Goal: Information Seeking & Learning: Learn about a topic

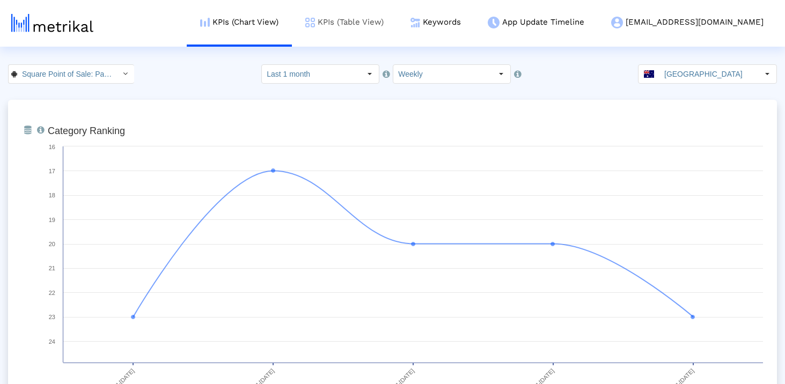
click at [397, 21] on link "KPIs (Table View)" at bounding box center [344, 22] width 105 height 45
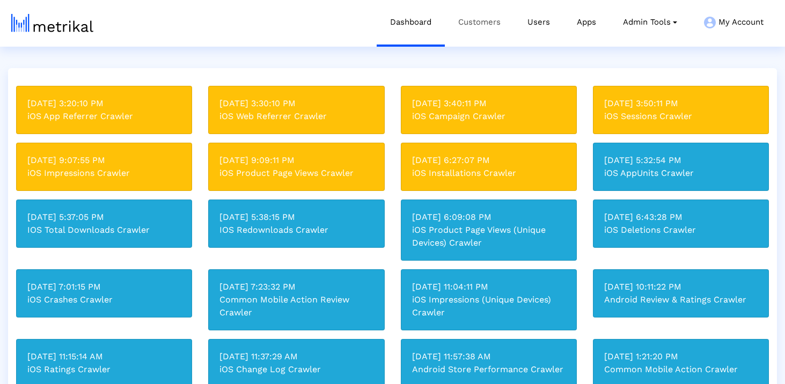
click at [498, 15] on link "Customers" at bounding box center [479, 22] width 69 height 45
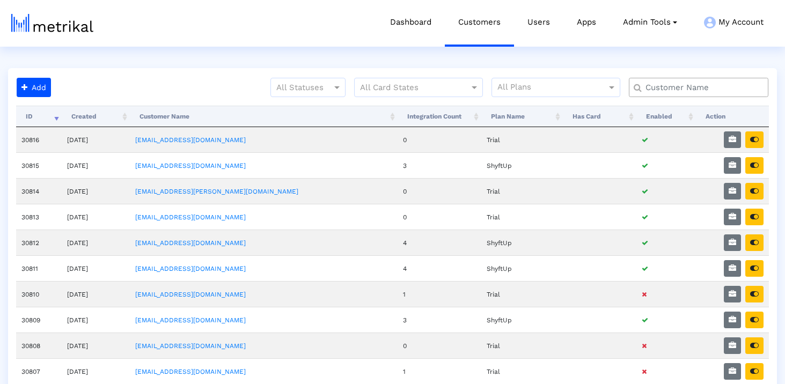
click at [671, 86] on input "text" at bounding box center [701, 87] width 126 height 11
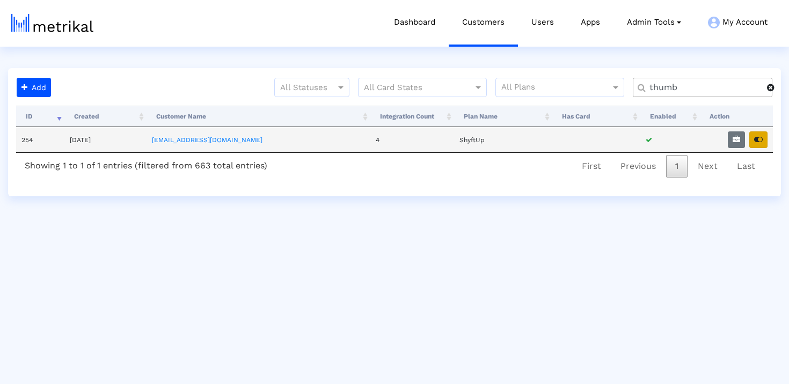
type input "thumb"
click at [750, 143] on button "button" at bounding box center [758, 140] width 18 height 17
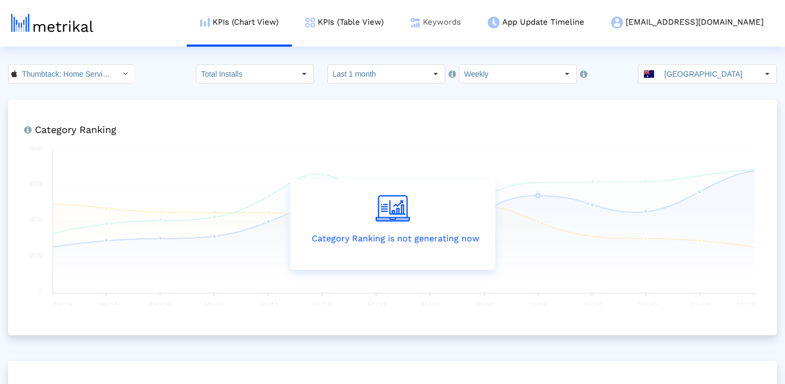
click at [465, 25] on link "Keywords" at bounding box center [435, 22] width 77 height 45
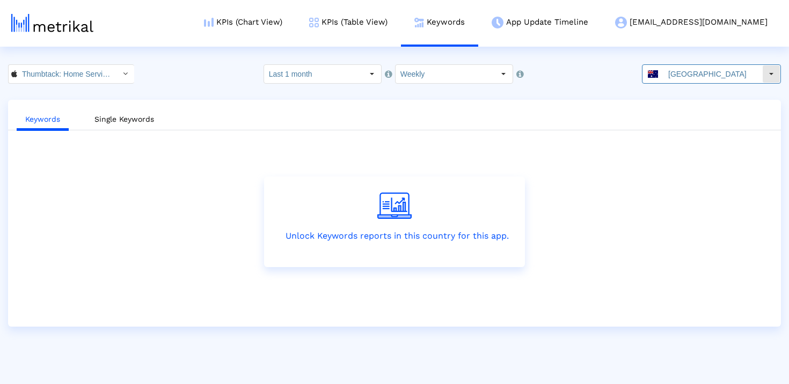
click at [752, 69] on input "Australia" at bounding box center [713, 74] width 99 height 18
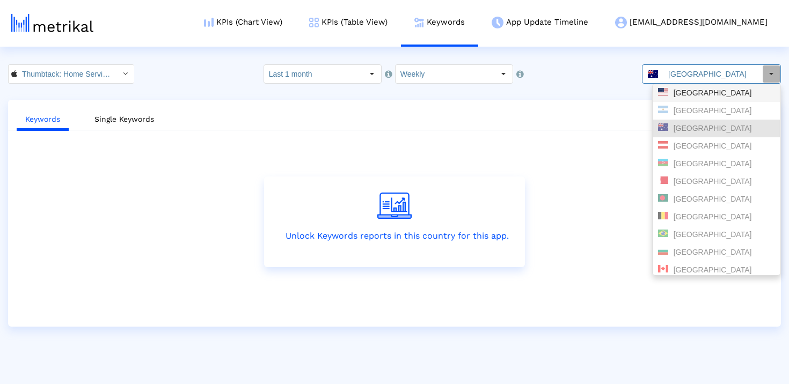
click at [710, 87] on div "[GEOGRAPHIC_DATA]" at bounding box center [716, 93] width 127 height 18
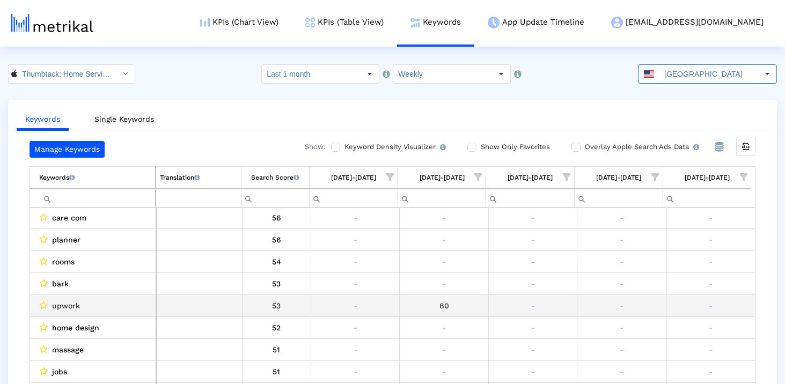
scroll to position [317, 0]
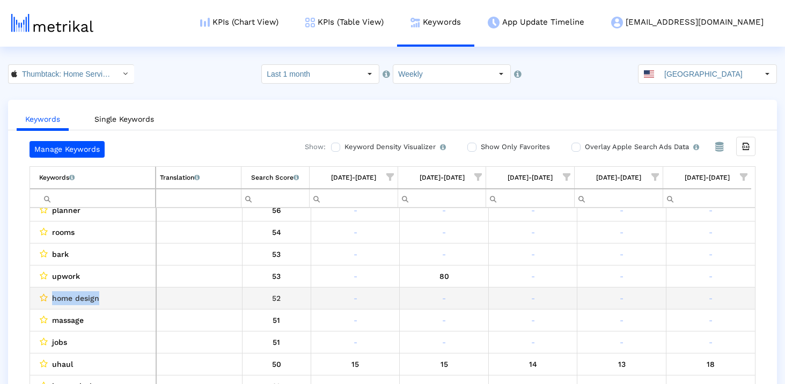
drag, startPoint x: 123, startPoint y: 294, endPoint x: 46, endPoint y: 294, distance: 76.8
click at [46, 294] on div "home design" at bounding box center [95, 299] width 113 height 14
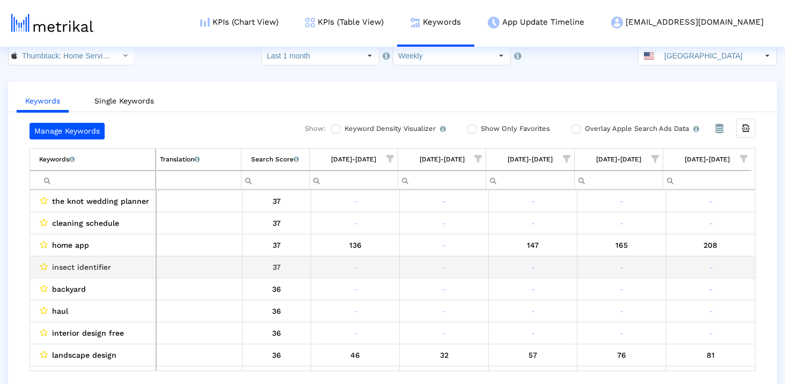
scroll to position [1927, 0]
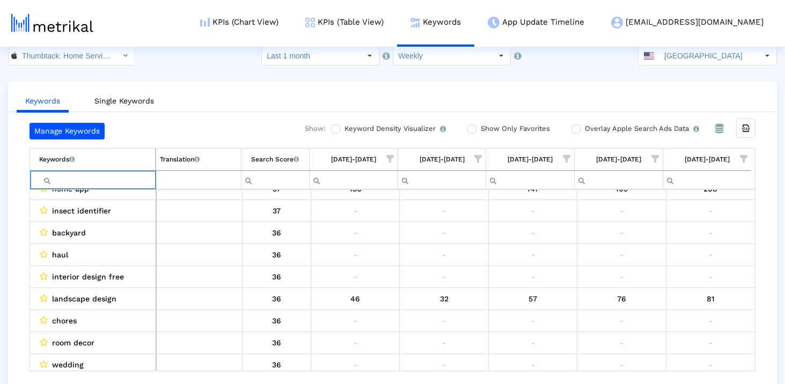
click at [103, 185] on input "Filter cell" at bounding box center [97, 180] width 116 height 18
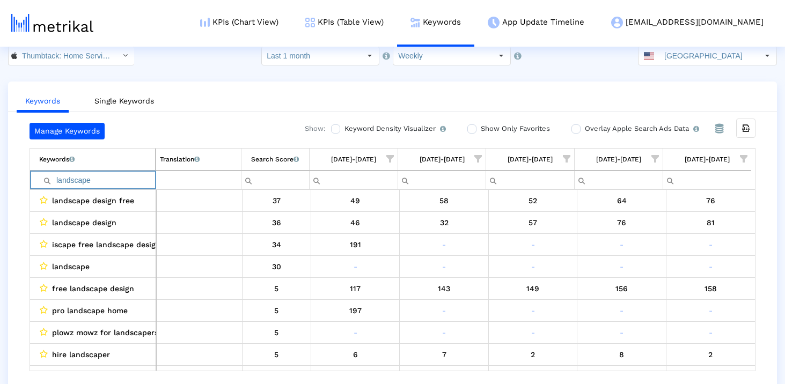
click at [111, 185] on input "landscape" at bounding box center [97, 180] width 116 height 18
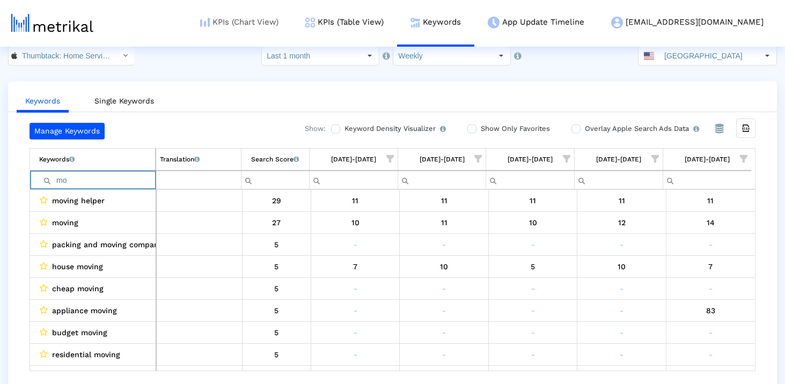
type input "m"
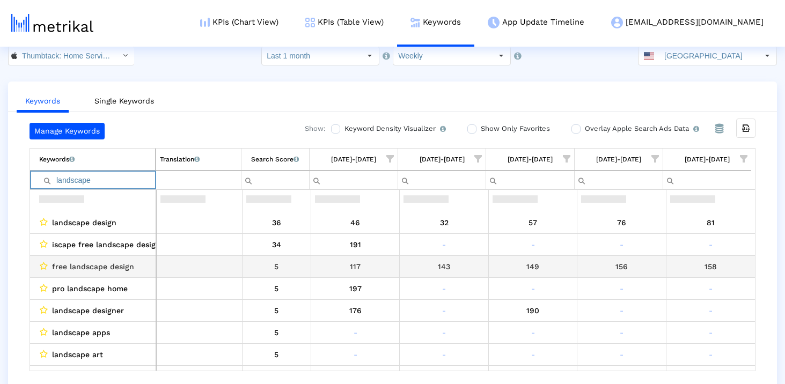
scroll to position [103, 0]
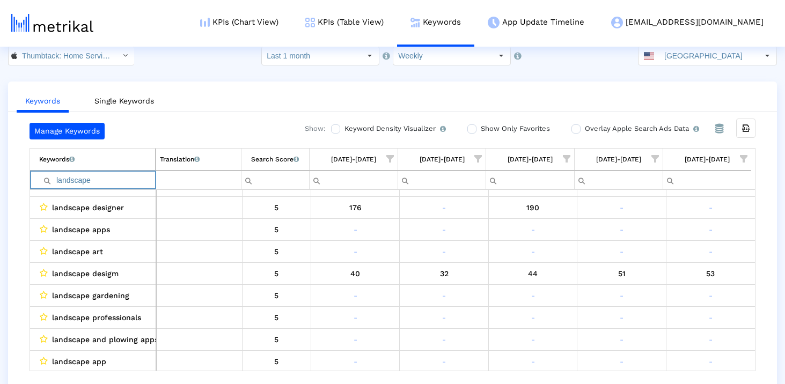
click at [103, 184] on input "landscape" at bounding box center [97, 180] width 116 height 18
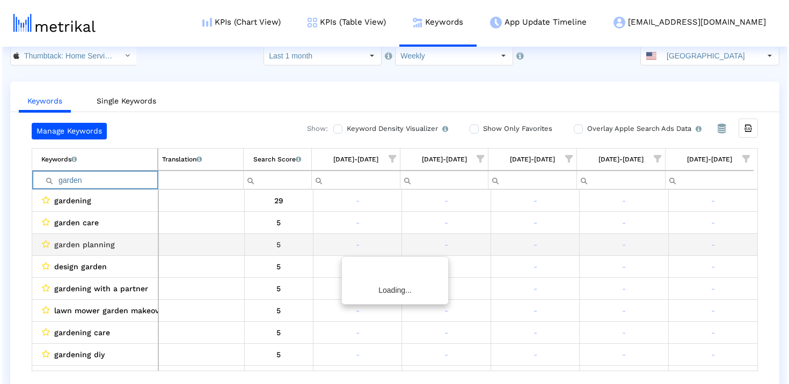
scroll to position [0, 0]
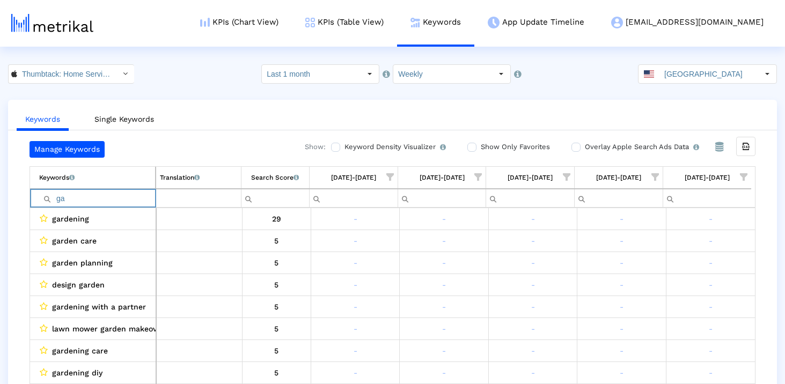
type input "g"
type input "pool"
click at [85, 200] on input "pool" at bounding box center [97, 199] width 116 height 18
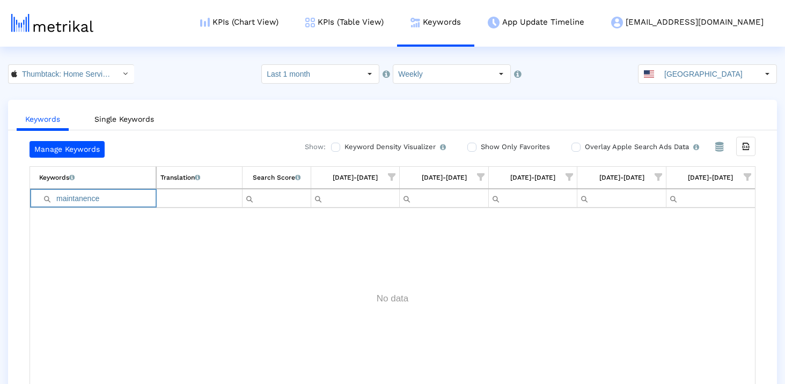
drag, startPoint x: 74, startPoint y: 198, endPoint x: 177, endPoint y: 198, distance: 103.6
click at [177, 198] on tr "maintanence Between Greater than or equal to Less than or equal to Reset Betwee…" at bounding box center [392, 198] width 725 height 19
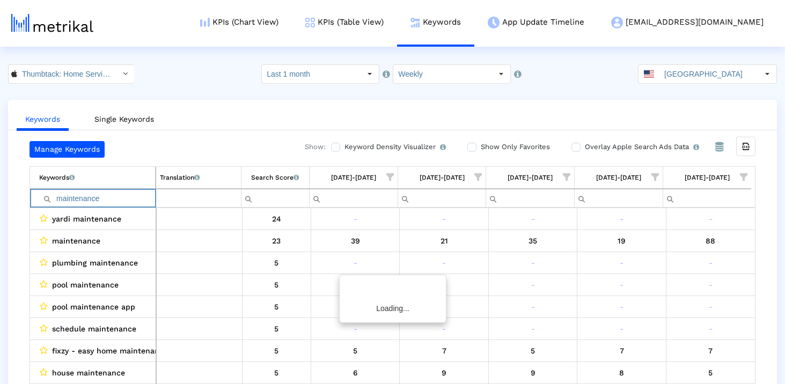
click at [104, 205] on input "maintenance" at bounding box center [97, 199] width 116 height 18
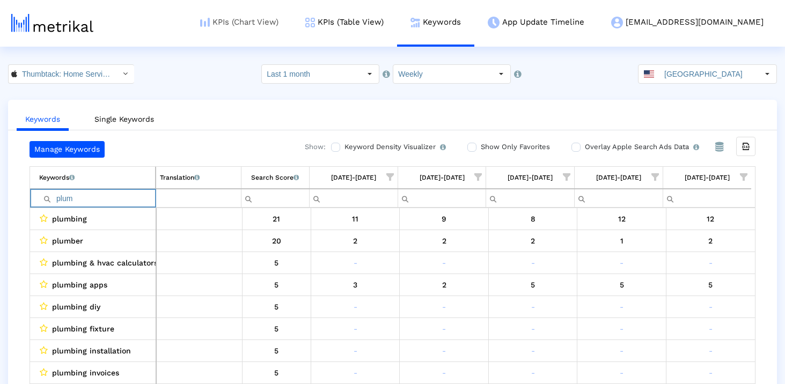
type input "plum"
click at [125, 119] on link "Single Keywords" at bounding box center [124, 120] width 77 height 20
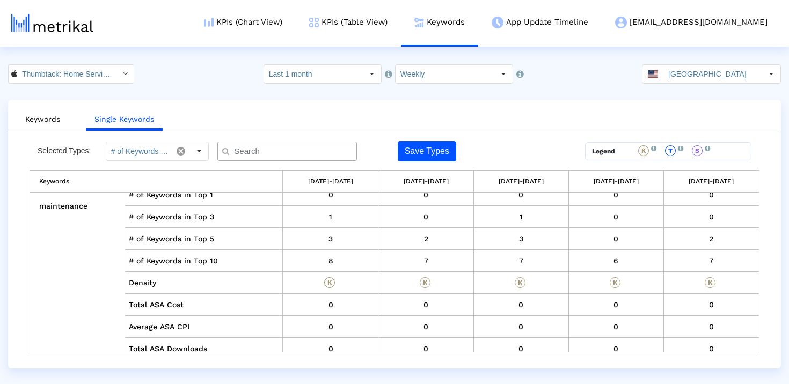
scroll to position [6931, 0]
click at [364, 26] on link "KPIs (Table View)" at bounding box center [348, 22] width 105 height 45
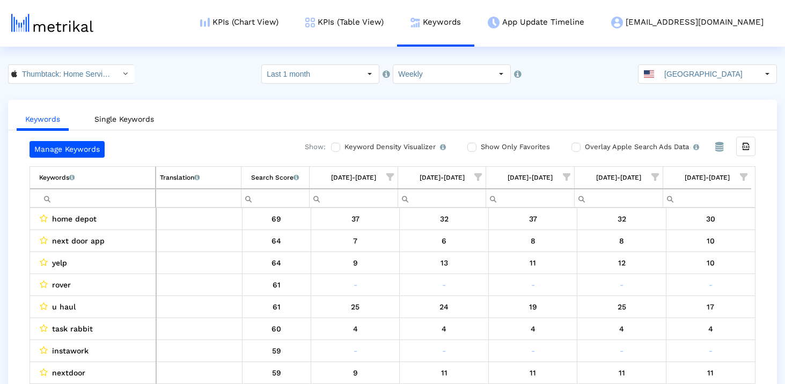
click at [119, 206] on input "Filter cell" at bounding box center [97, 199] width 116 height 18
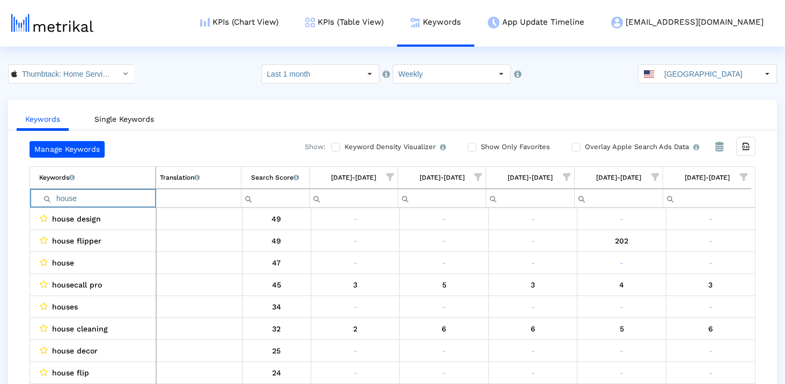
click at [127, 192] on input "house" at bounding box center [97, 199] width 116 height 18
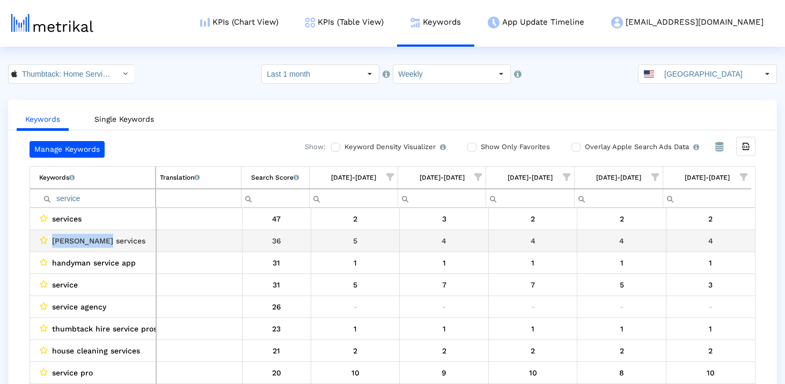
drag, startPoint x: 103, startPoint y: 238, endPoint x: 52, endPoint y: 238, distance: 51.0
click at [52, 238] on div "angi services" at bounding box center [95, 241] width 113 height 14
copy span "angi services"
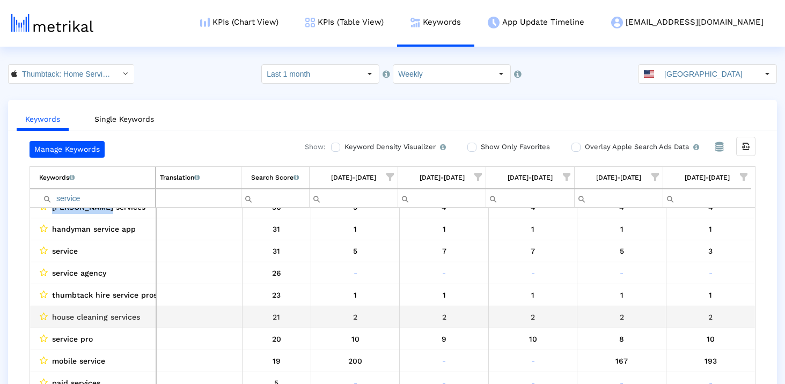
scroll to position [34, 0]
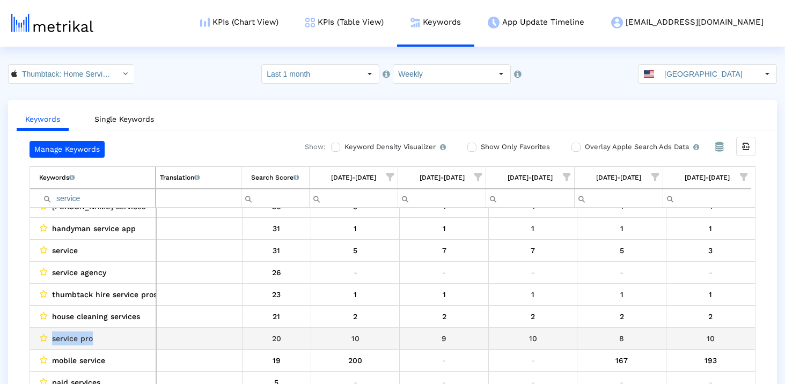
drag, startPoint x: 97, startPoint y: 341, endPoint x: 48, endPoint y: 341, distance: 48.9
click at [48, 341] on div "service pro" at bounding box center [95, 339] width 113 height 14
copy div "service pro"
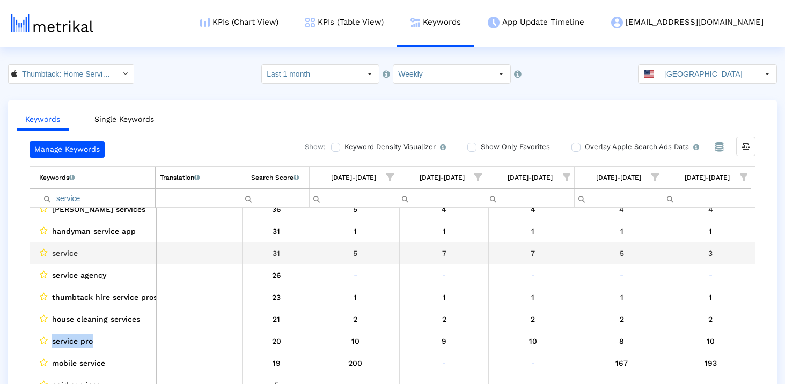
scroll to position [0, 0]
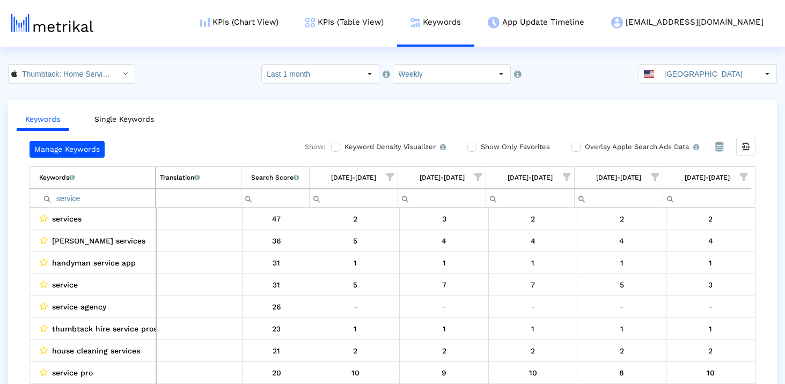
click at [103, 203] on input "service" at bounding box center [97, 199] width 116 height 18
type input "ğ"
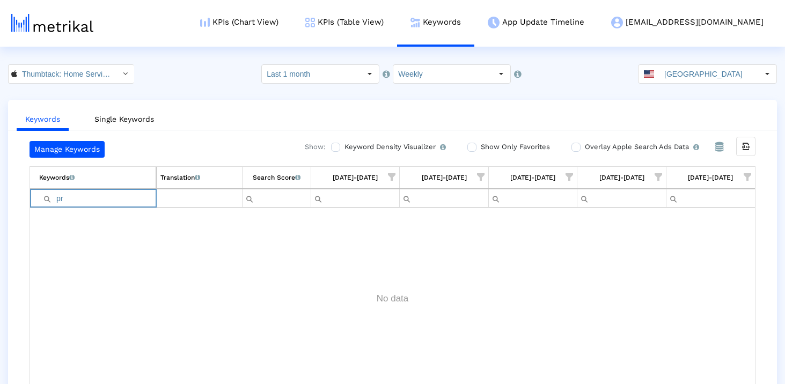
type input "p"
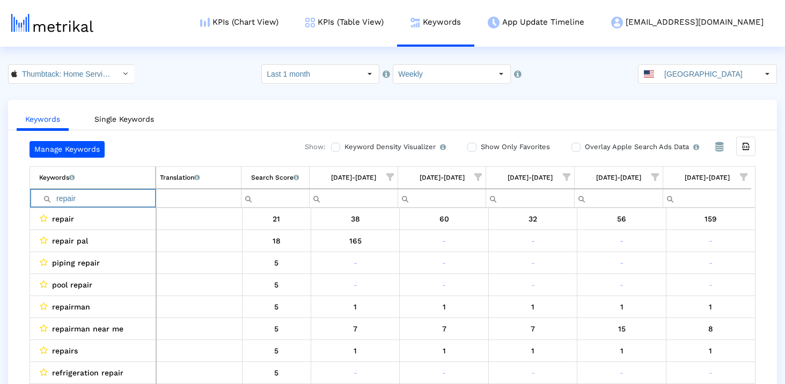
click at [107, 194] on input "repair" at bounding box center [97, 199] width 116 height 18
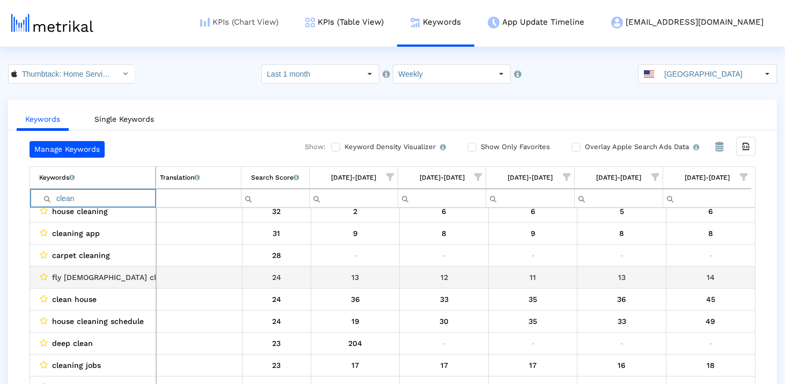
scroll to position [126, 0]
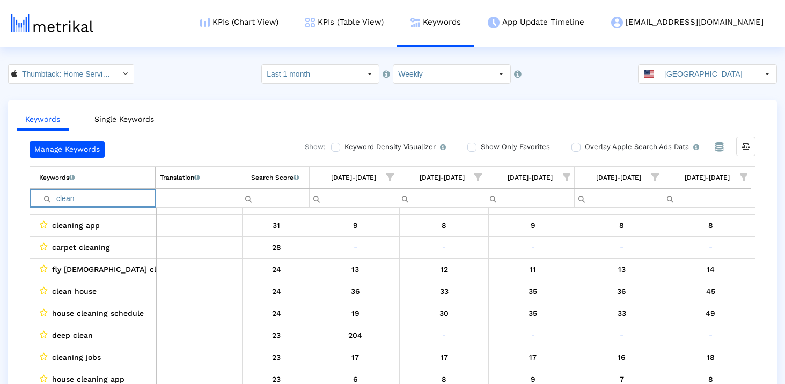
click at [124, 192] on input "clean" at bounding box center [97, 199] width 116 height 18
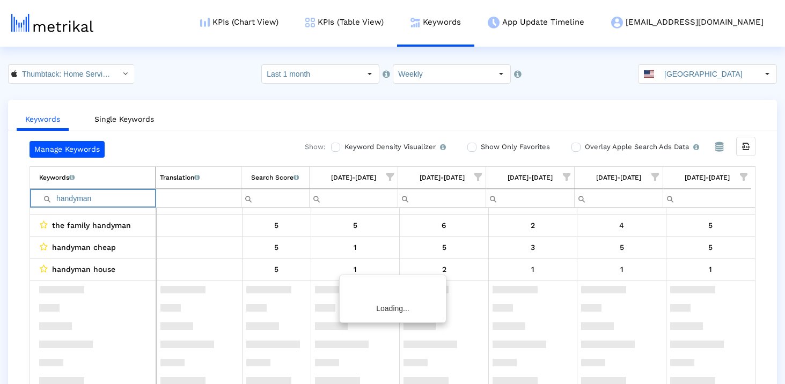
scroll to position [0, 0]
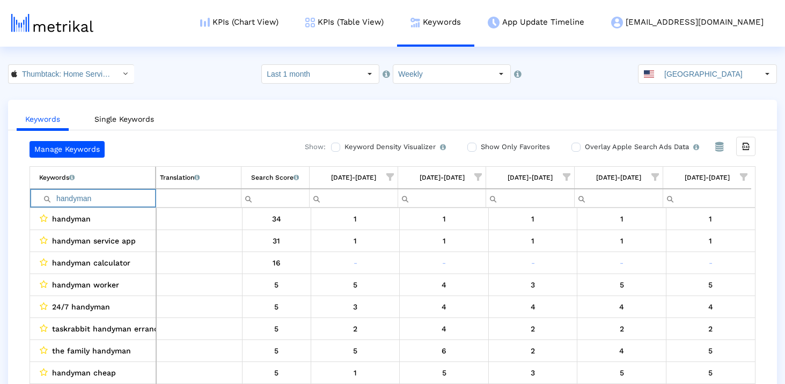
click at [135, 192] on input "handyman" at bounding box center [97, 199] width 116 height 18
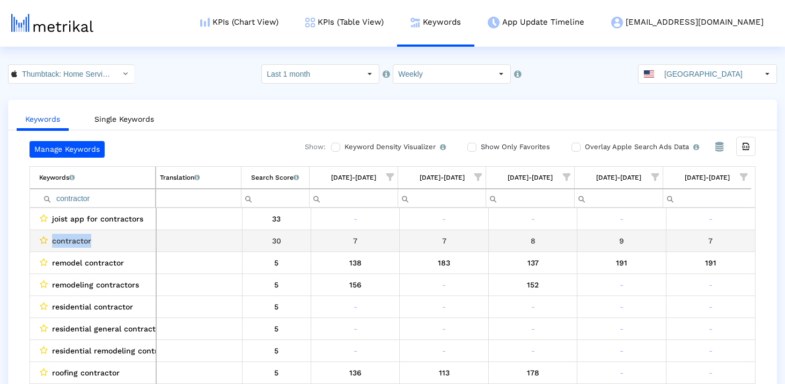
drag, startPoint x: 107, startPoint y: 242, endPoint x: 45, endPoint y: 242, distance: 62.8
click at [45, 242] on div "contractor" at bounding box center [95, 241] width 113 height 14
copy div "contractor"
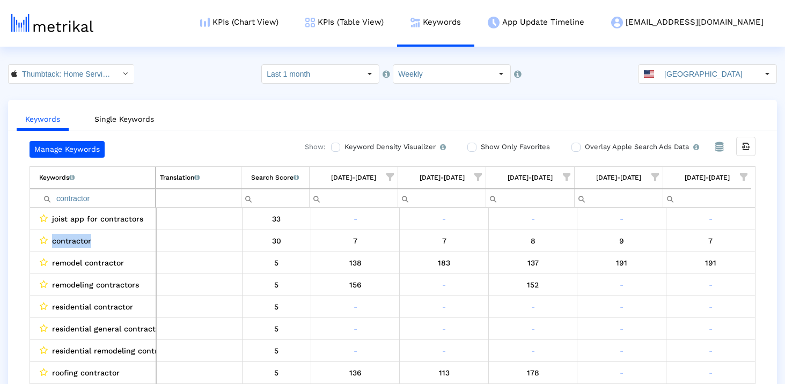
click at [96, 198] on input "contractor" at bounding box center [97, 199] width 116 height 18
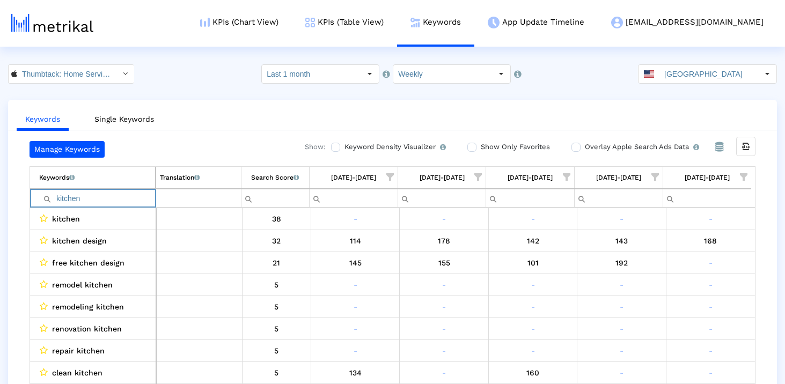
click at [97, 200] on input "kitchen" at bounding box center [97, 199] width 116 height 18
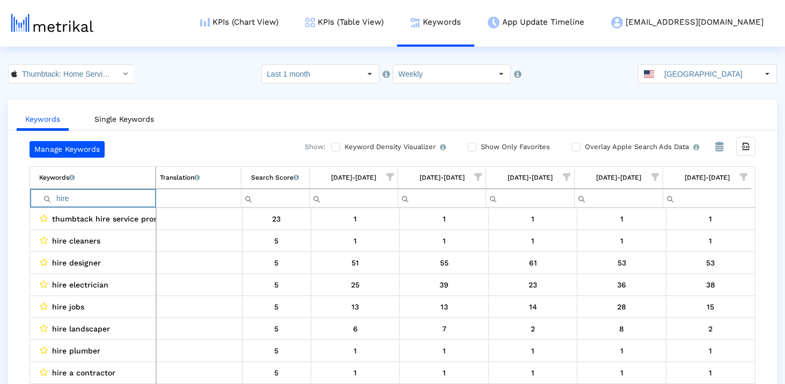
click at [135, 205] on input "hire" at bounding box center [97, 199] width 116 height 18
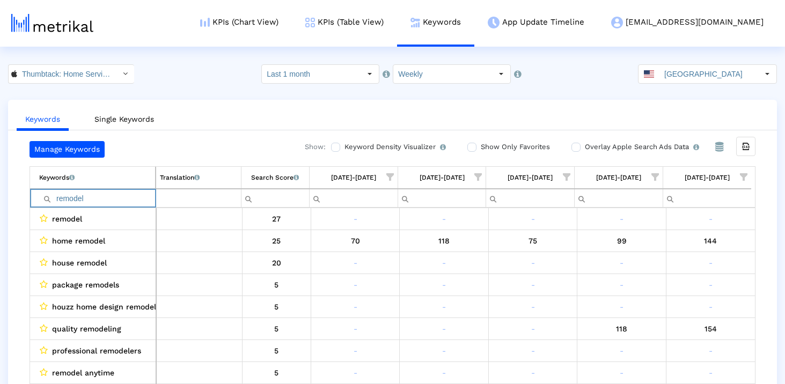
click at [68, 200] on input "remodel" at bounding box center [97, 199] width 116 height 18
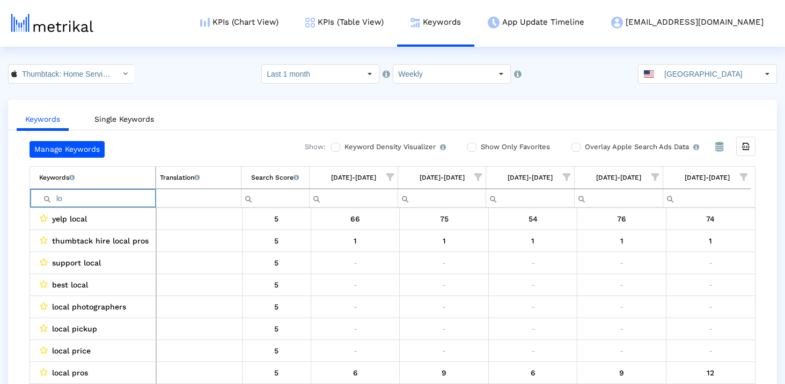
type input "l"
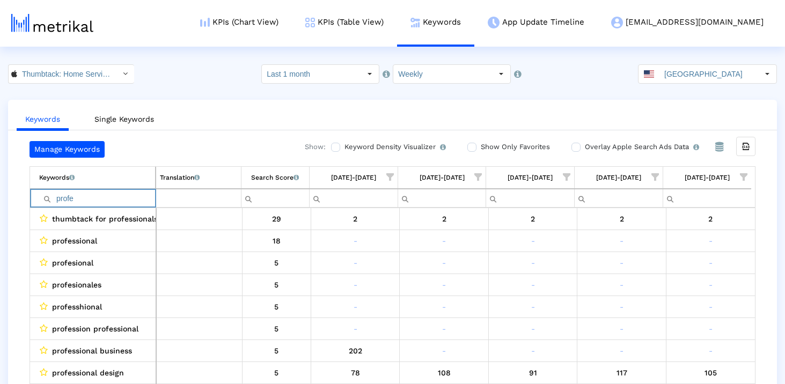
click at [106, 192] on input "profe" at bounding box center [97, 199] width 116 height 18
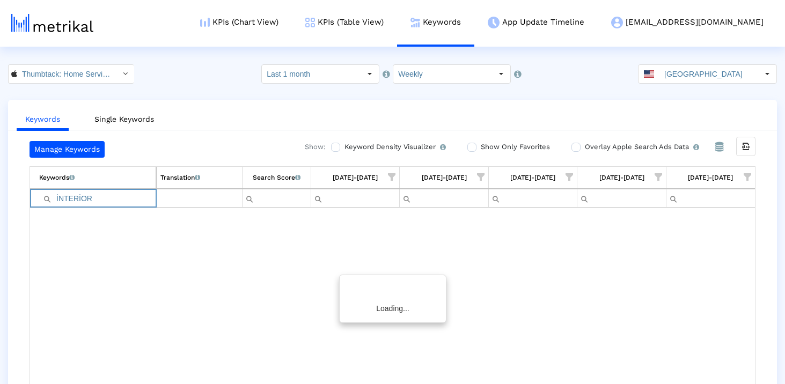
click at [70, 201] on input "İNTERİOR" at bounding box center [97, 199] width 116 height 18
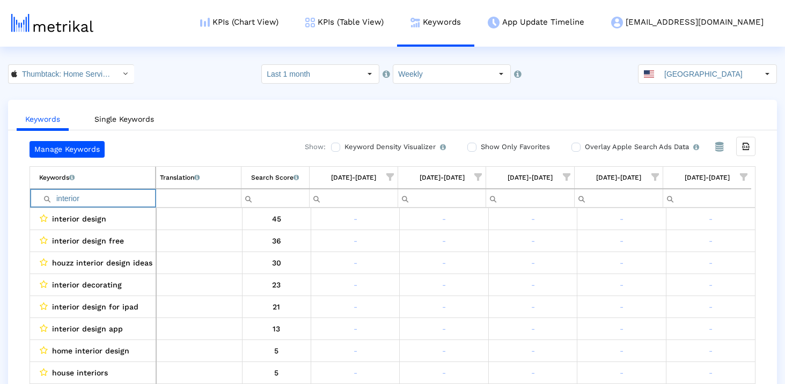
type input "interior"
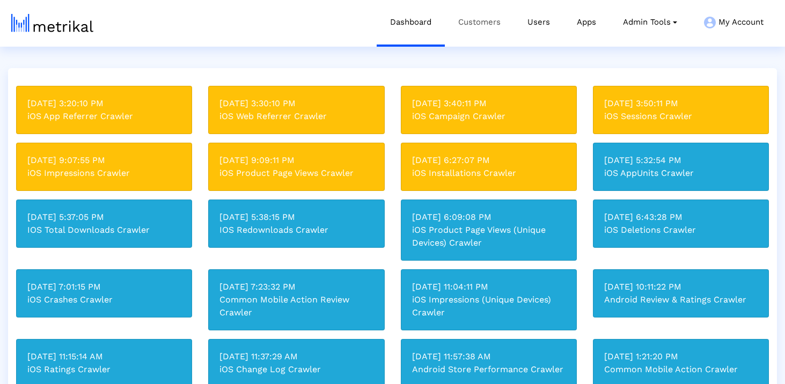
click at [458, 31] on link "Customers" at bounding box center [479, 22] width 69 height 45
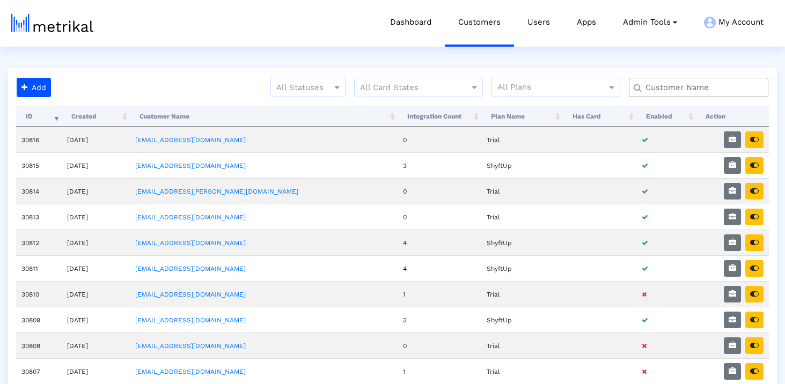
click at [698, 96] on div at bounding box center [699, 87] width 140 height 19
click at [693, 91] on input "text" at bounding box center [701, 87] width 126 height 11
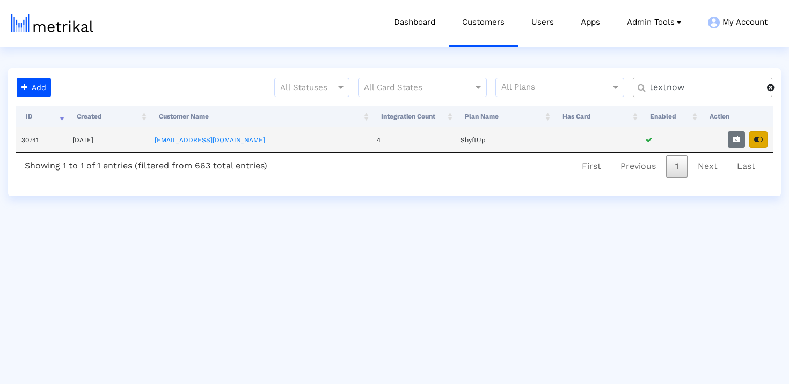
type input "textnow"
click at [764, 143] on button "button" at bounding box center [758, 140] width 18 height 17
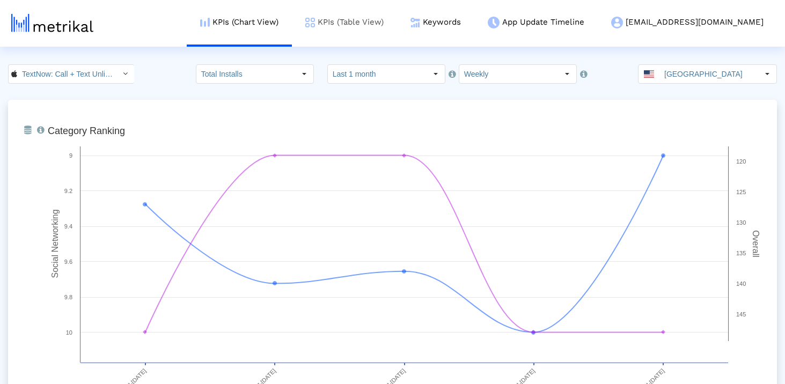
click at [395, 20] on link "KPIs (Table View)" at bounding box center [344, 22] width 105 height 45
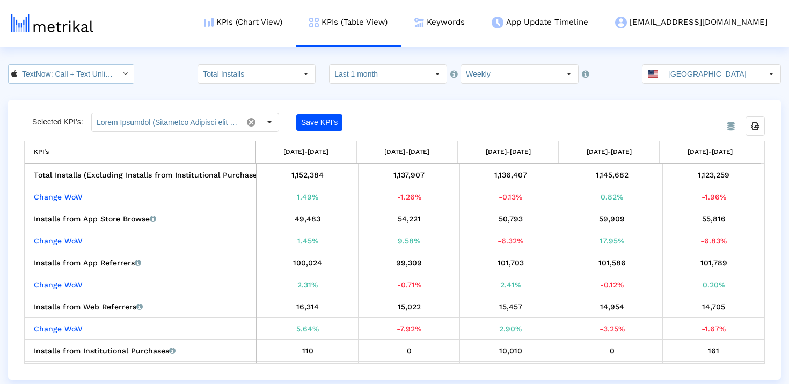
click at [86, 65] on input "TextNow: Call + Text Unlimited < 314716233 >" at bounding box center [65, 74] width 97 height 18
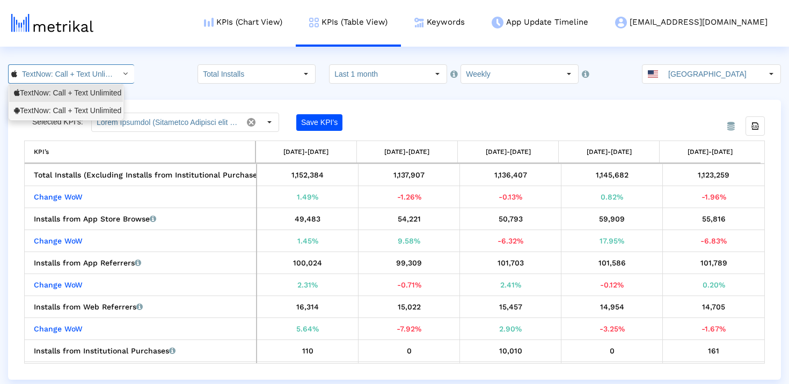
click at [70, 108] on div "TextNow: Call + Text Unlimited <com.enflick.android.TextNow>" at bounding box center [66, 111] width 104 height 10
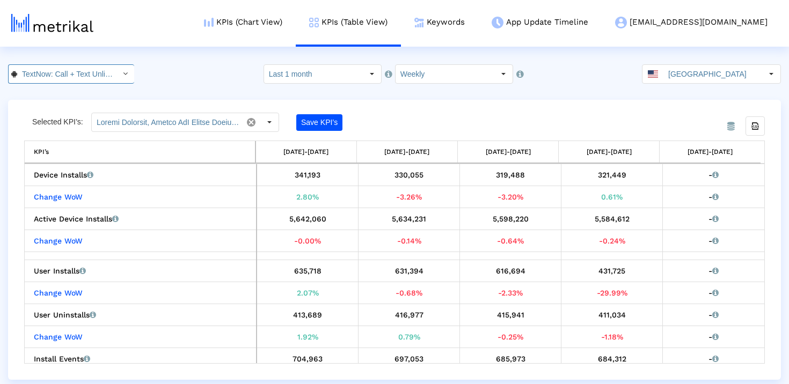
scroll to position [0, 135]
